Goal: Task Accomplishment & Management: Complete application form

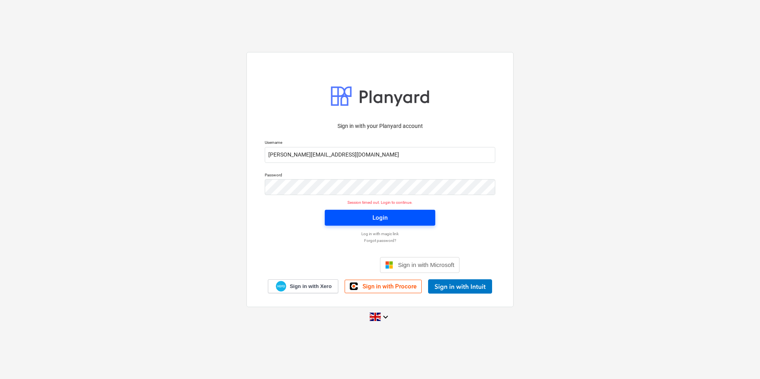
click at [383, 212] on button "Login" at bounding box center [380, 218] width 111 height 16
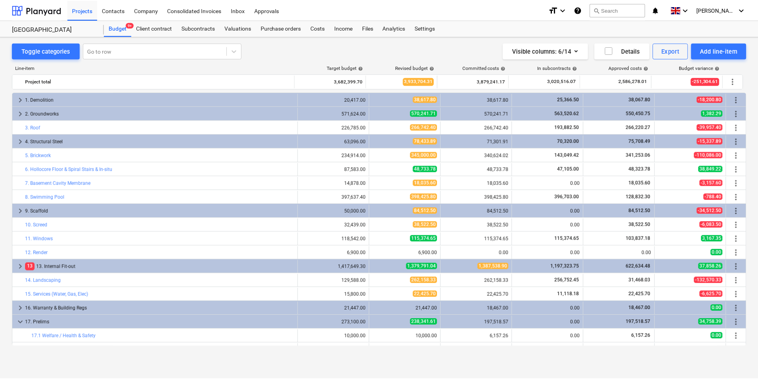
scroll to position [80, 0]
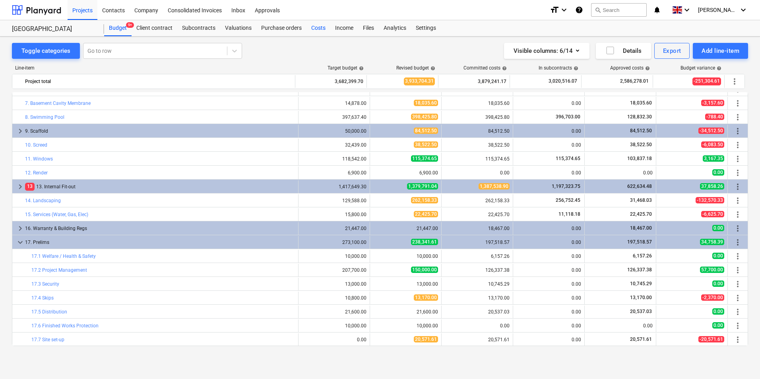
click at [317, 27] on div "Costs" at bounding box center [319, 28] width 24 height 16
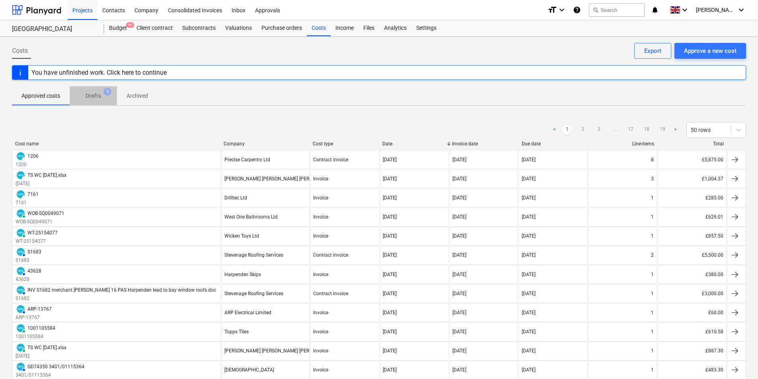
click at [94, 98] on p "Drafts" at bounding box center [94, 96] width 16 height 8
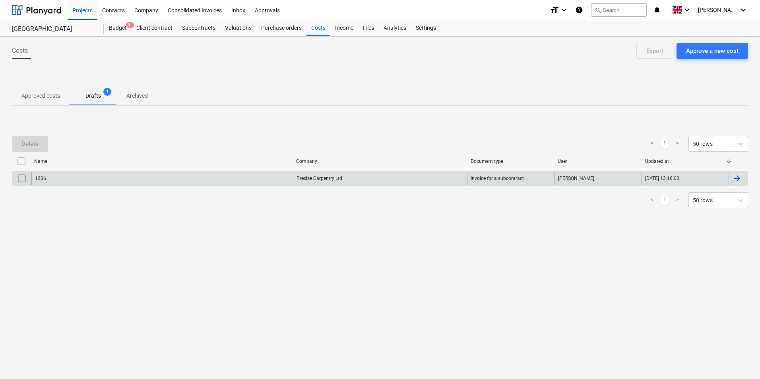
click at [17, 181] on input "checkbox" at bounding box center [22, 178] width 13 height 13
click at [39, 142] on button "Delete" at bounding box center [30, 144] width 36 height 16
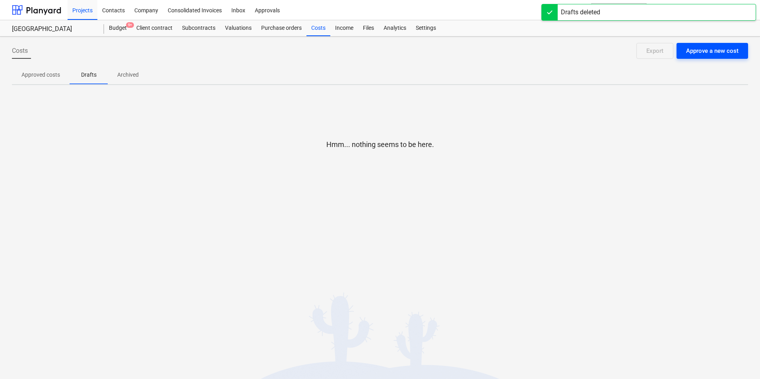
click at [718, 50] on div "Approve a new cost" at bounding box center [712, 51] width 52 height 10
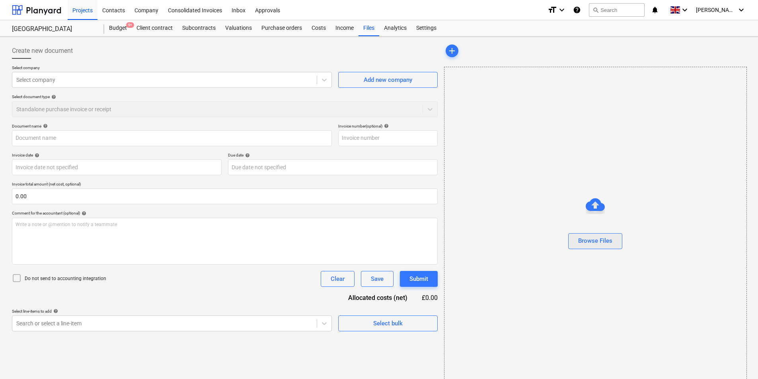
click at [595, 240] on div "Browse Files" at bounding box center [595, 241] width 34 height 10
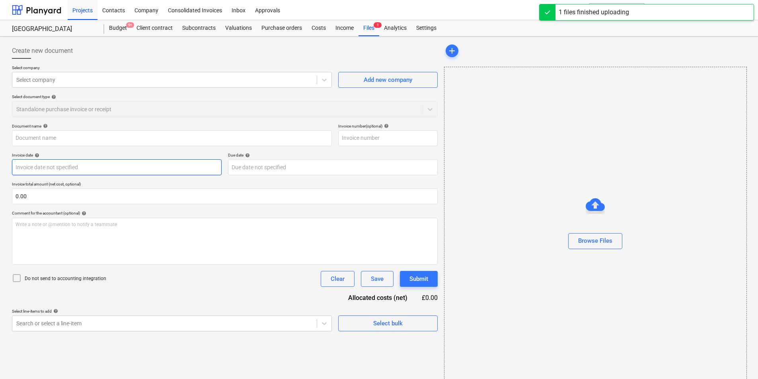
type input "85645.pdf"
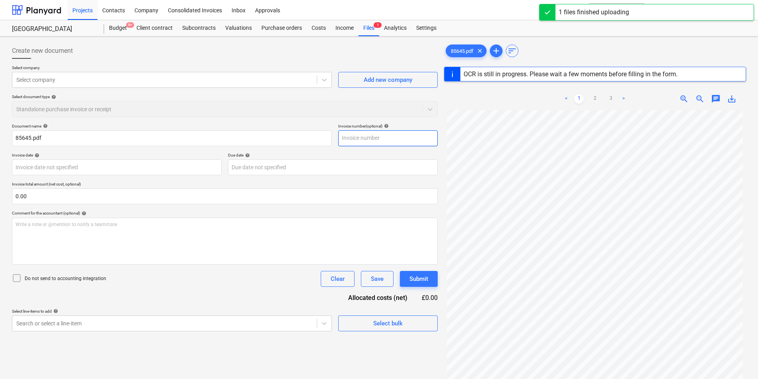
click at [383, 134] on input "text" at bounding box center [387, 138] width 99 height 16
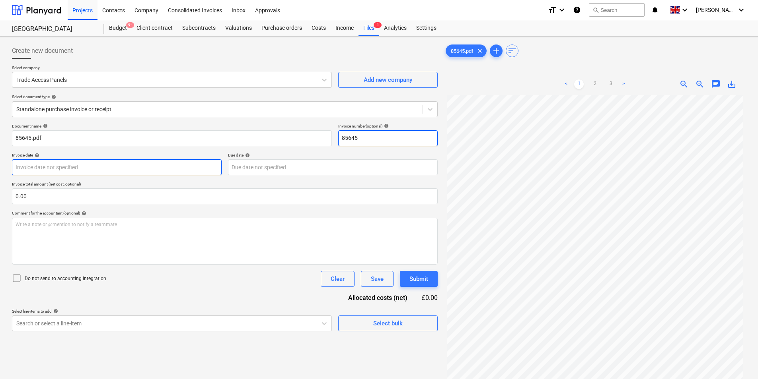
type input "85645"
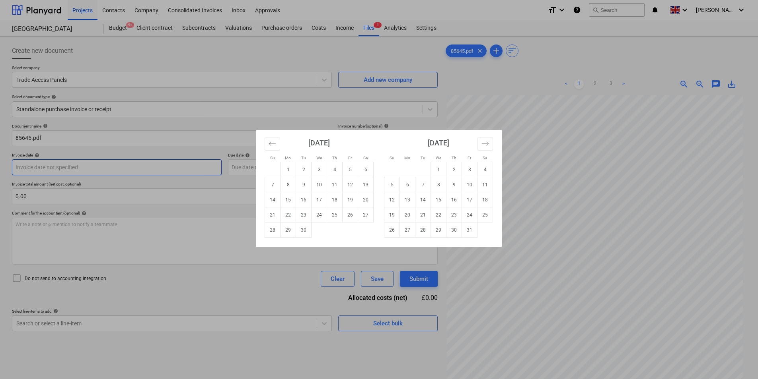
click at [75, 167] on body "Projects Contacts Company Consolidated Invoices Inbox Approvals format_size key…" at bounding box center [379, 189] width 758 height 379
drag, startPoint x: 351, startPoint y: 189, endPoint x: 327, endPoint y: 183, distance: 24.1
click at [350, 189] on td "12" at bounding box center [350, 184] width 16 height 15
type input "[DATE]"
click at [314, 160] on body "Projects Contacts Company Consolidated Invoices Inbox Approvals format_size key…" at bounding box center [379, 189] width 758 height 379
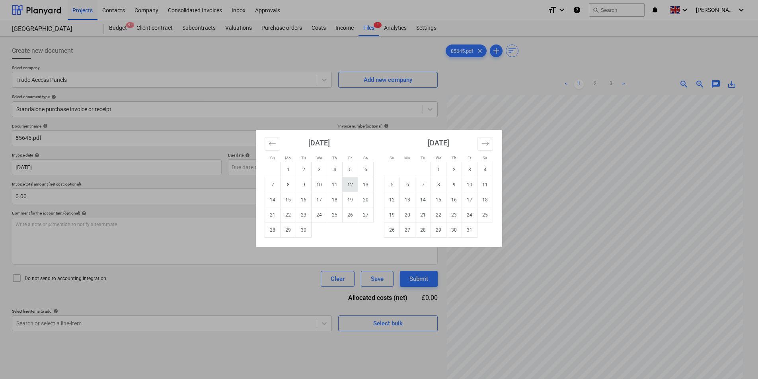
click at [354, 183] on td "12" at bounding box center [350, 184] width 16 height 15
type input "[DATE]"
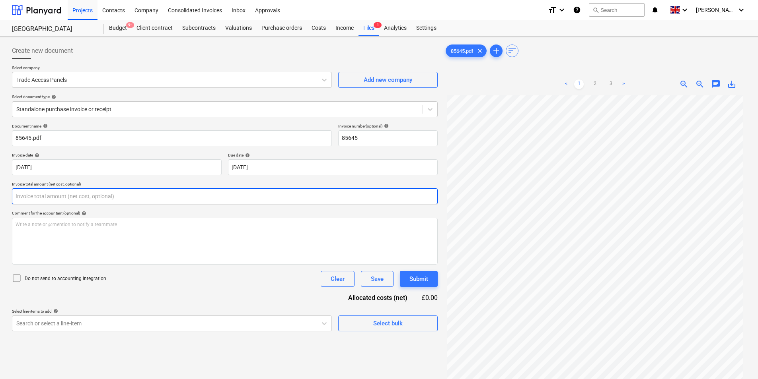
click at [132, 192] on input "text" at bounding box center [225, 197] width 426 height 16
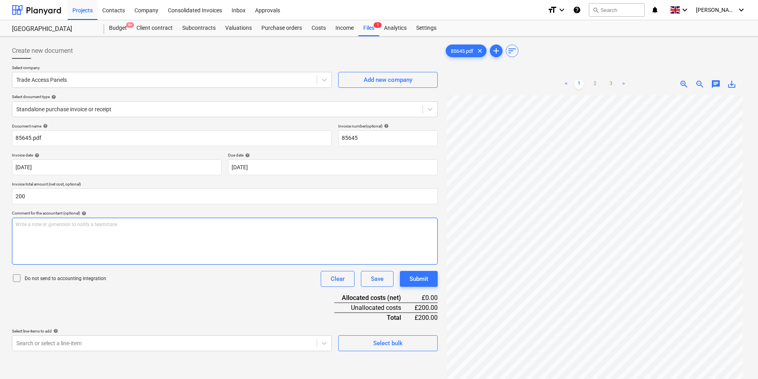
type input "200.00"
click at [51, 235] on div "Write a note or @mention to notify a teammate [PERSON_NAME]" at bounding box center [225, 241] width 426 height 47
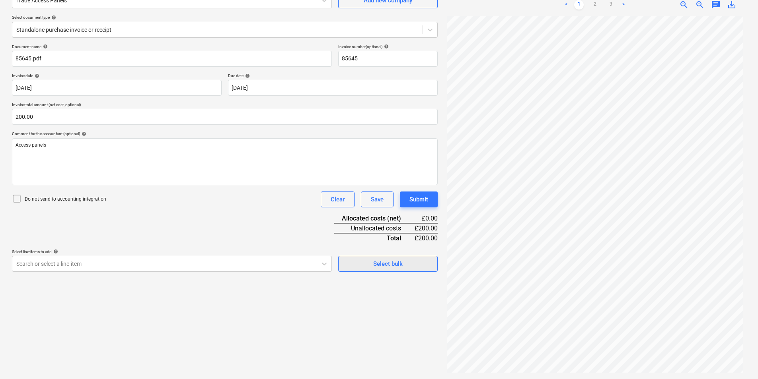
click at [390, 264] on div "Select bulk" at bounding box center [387, 264] width 29 height 10
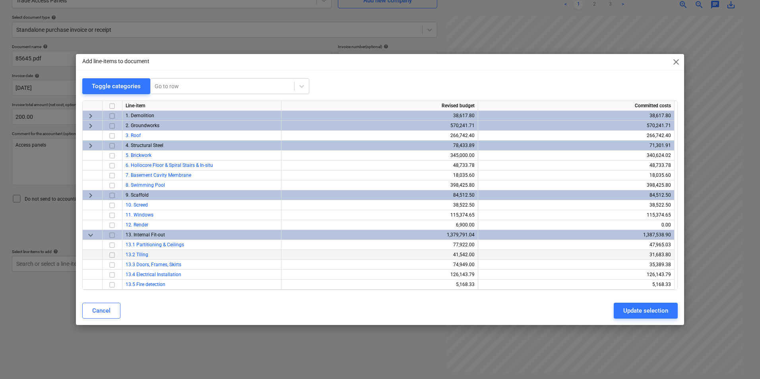
drag, startPoint x: 114, startPoint y: 246, endPoint x: 135, endPoint y: 256, distance: 22.8
click at [114, 247] on input "checkbox" at bounding box center [112, 246] width 10 height 10
click at [656, 309] on div "Update selection" at bounding box center [646, 311] width 45 height 10
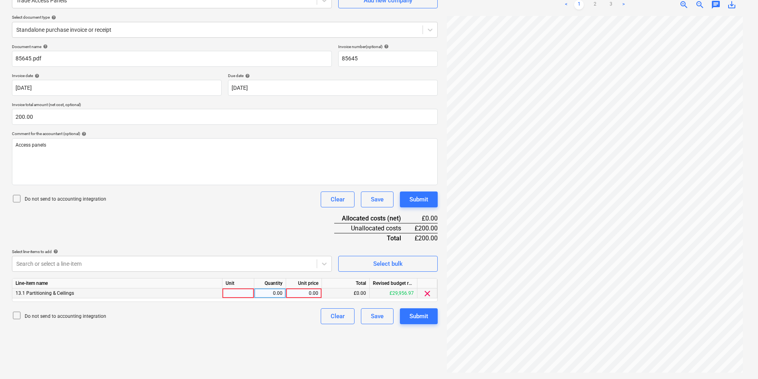
click at [249, 294] on div at bounding box center [238, 294] width 32 height 10
type input "ea"
type input "200"
click at [424, 313] on div "Submit" at bounding box center [418, 316] width 19 height 10
